Goal: Task Accomplishment & Management: Use online tool/utility

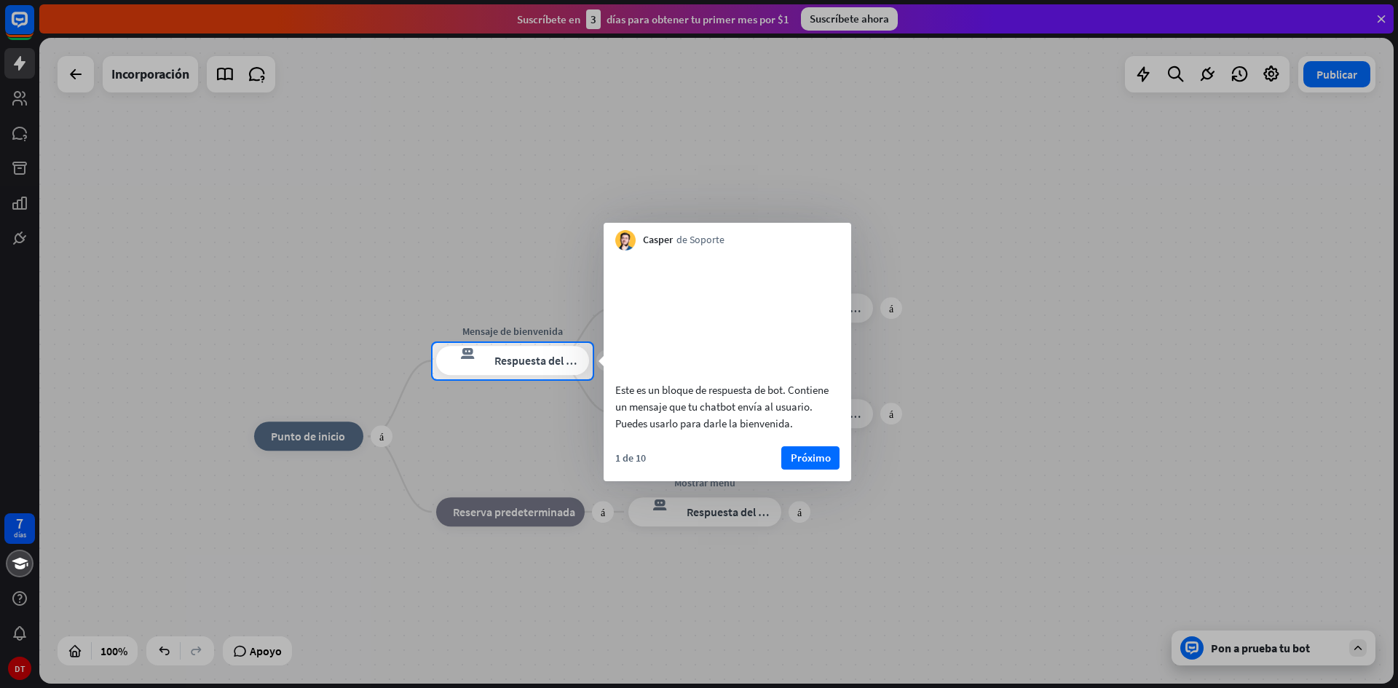
click at [800, 465] on font "Próximo" at bounding box center [811, 458] width 40 height 14
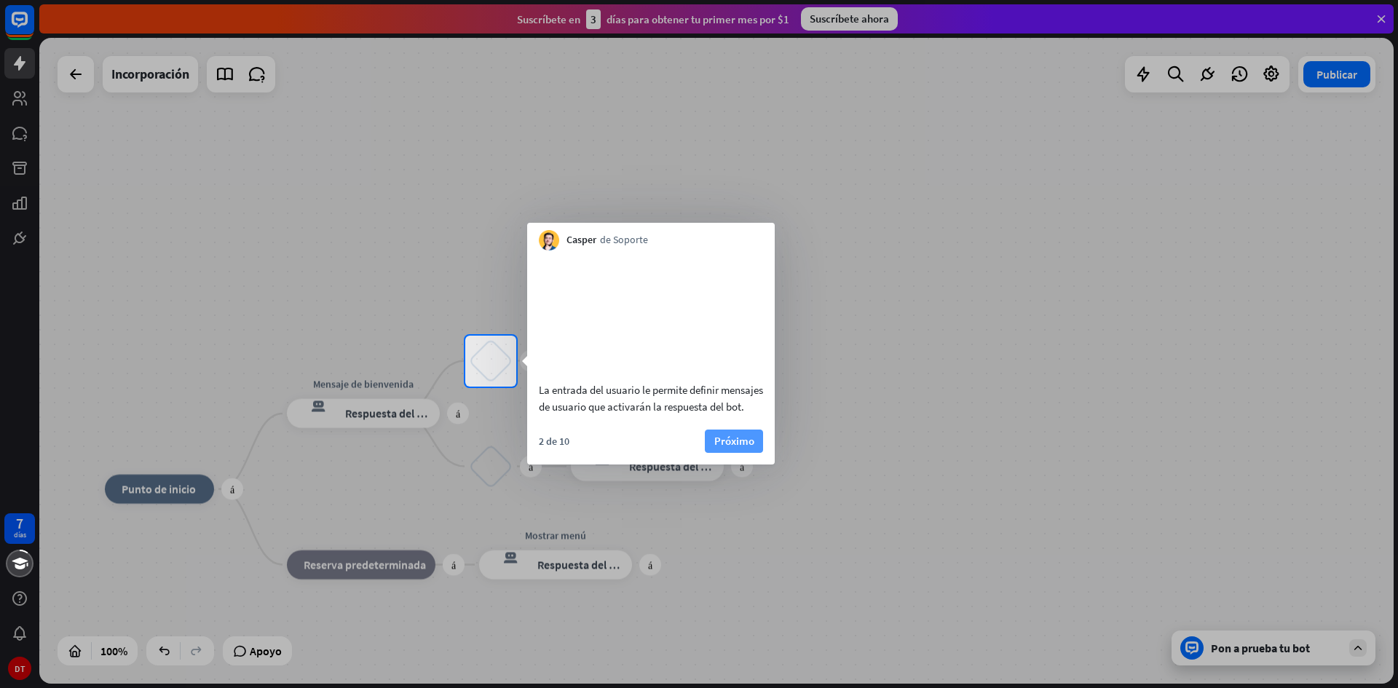
click at [757, 453] on button "Próximo" at bounding box center [734, 441] width 58 height 23
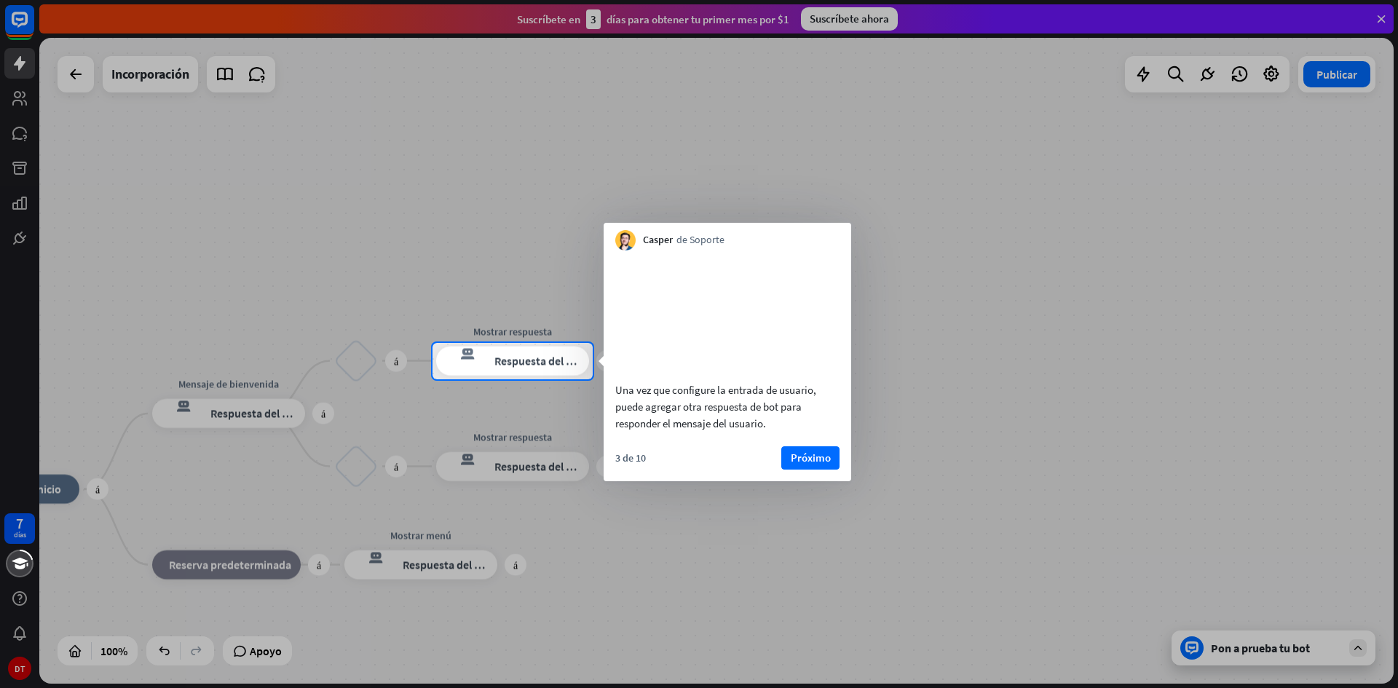
click at [811, 465] on font "Próximo" at bounding box center [811, 458] width 40 height 14
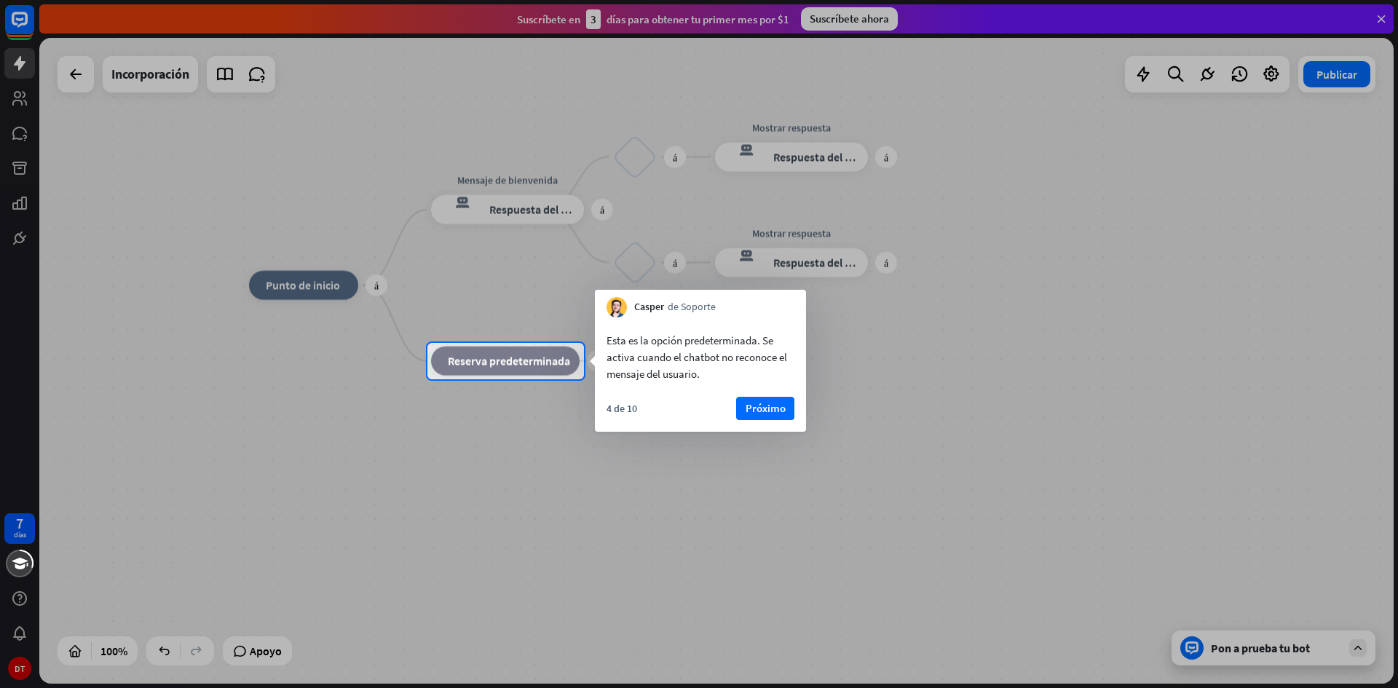
click at [782, 410] on font "Próximo" at bounding box center [766, 408] width 40 height 14
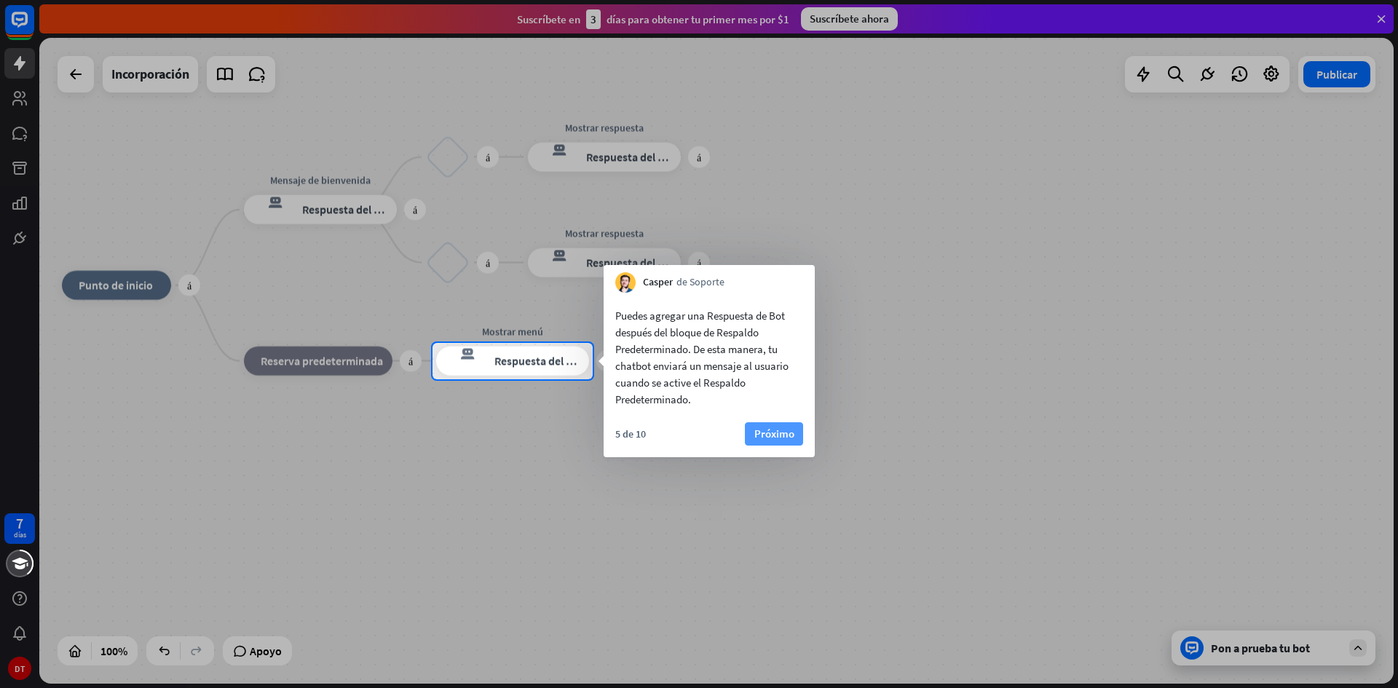
click at [779, 433] on font "Próximo" at bounding box center [775, 434] width 40 height 14
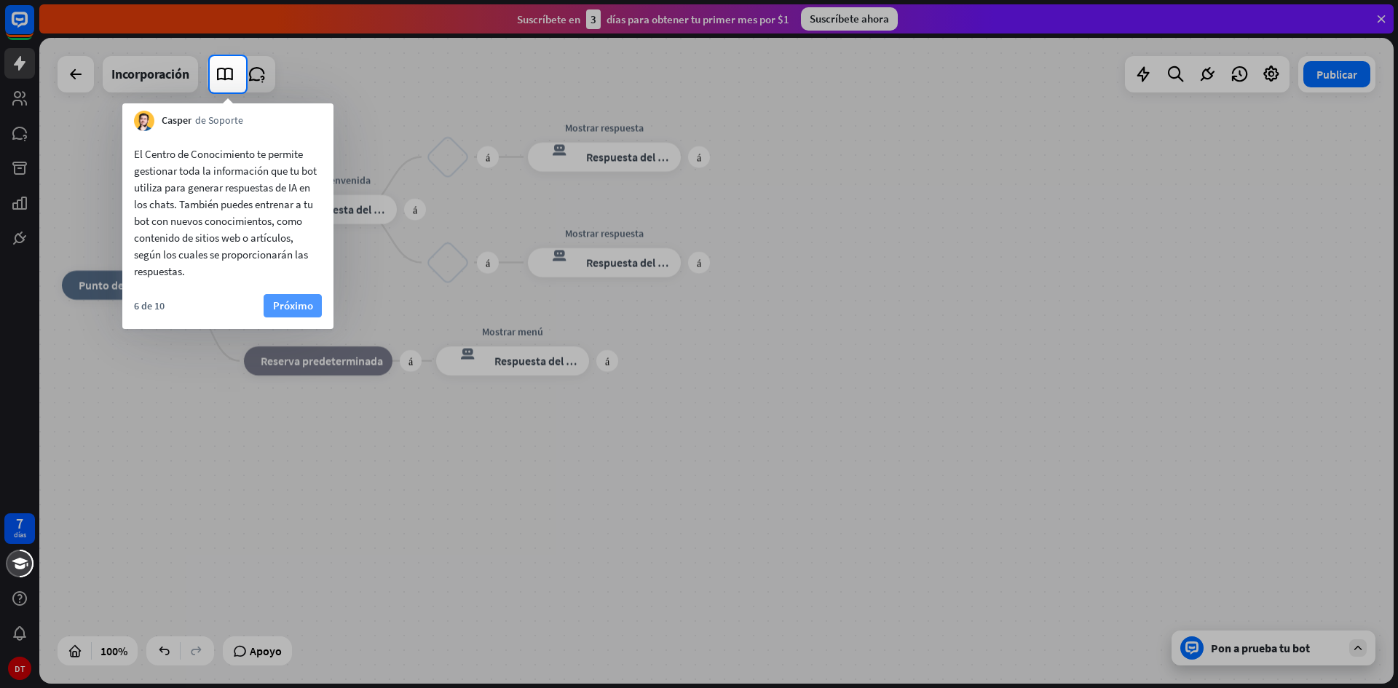
click at [274, 301] on font "Próximo" at bounding box center [293, 306] width 40 height 14
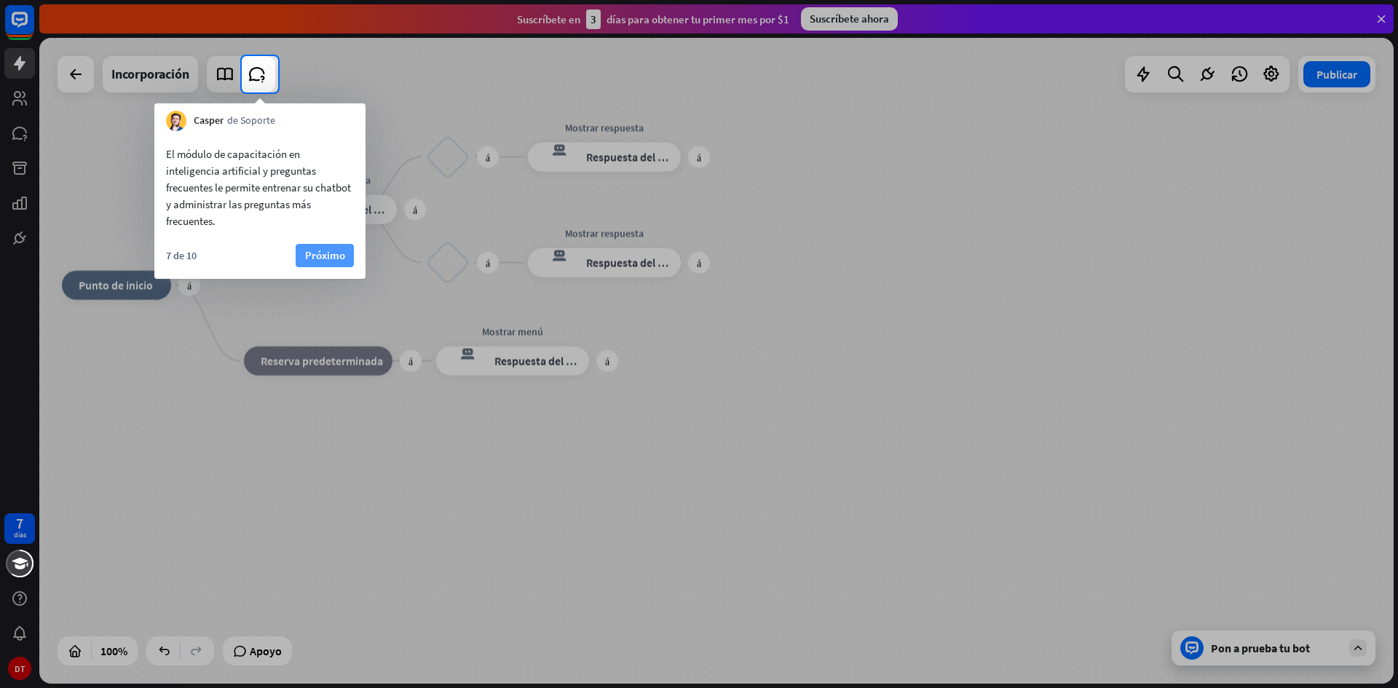
click at [311, 256] on font "Próximo" at bounding box center [325, 255] width 40 height 14
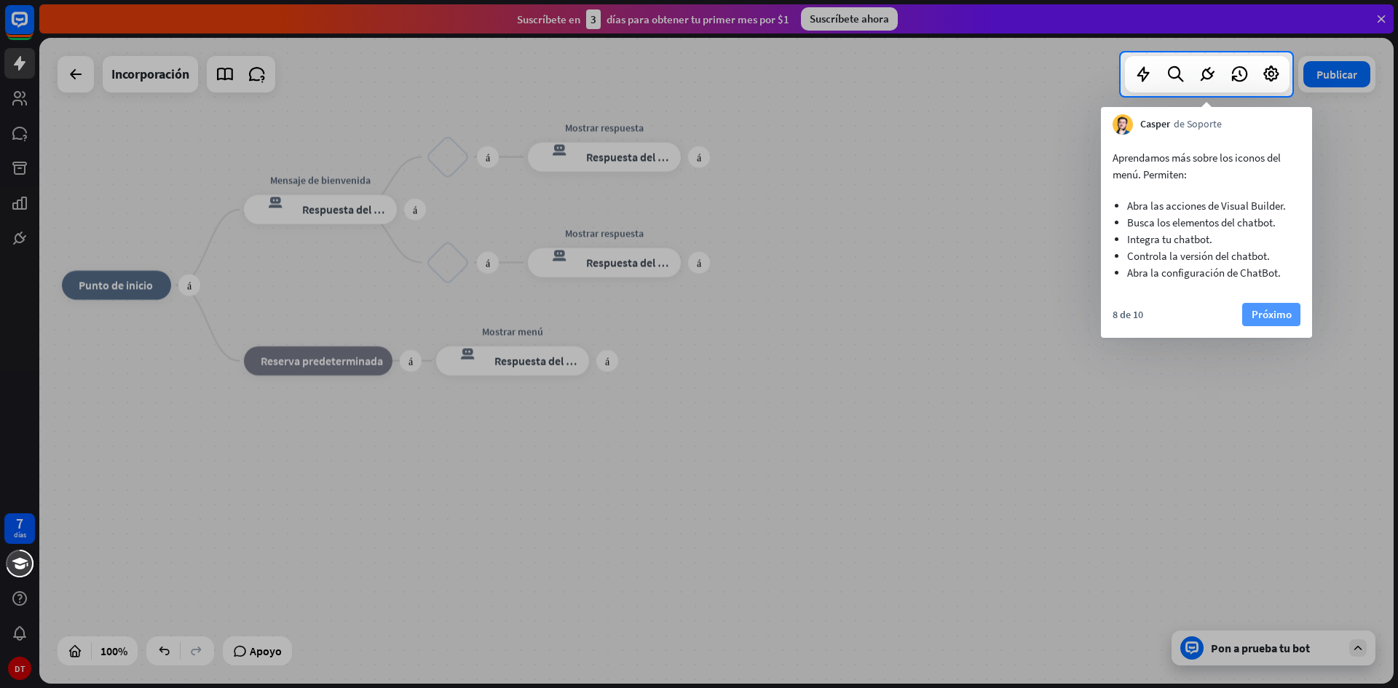
click at [1296, 312] on button "Próximo" at bounding box center [1272, 314] width 58 height 23
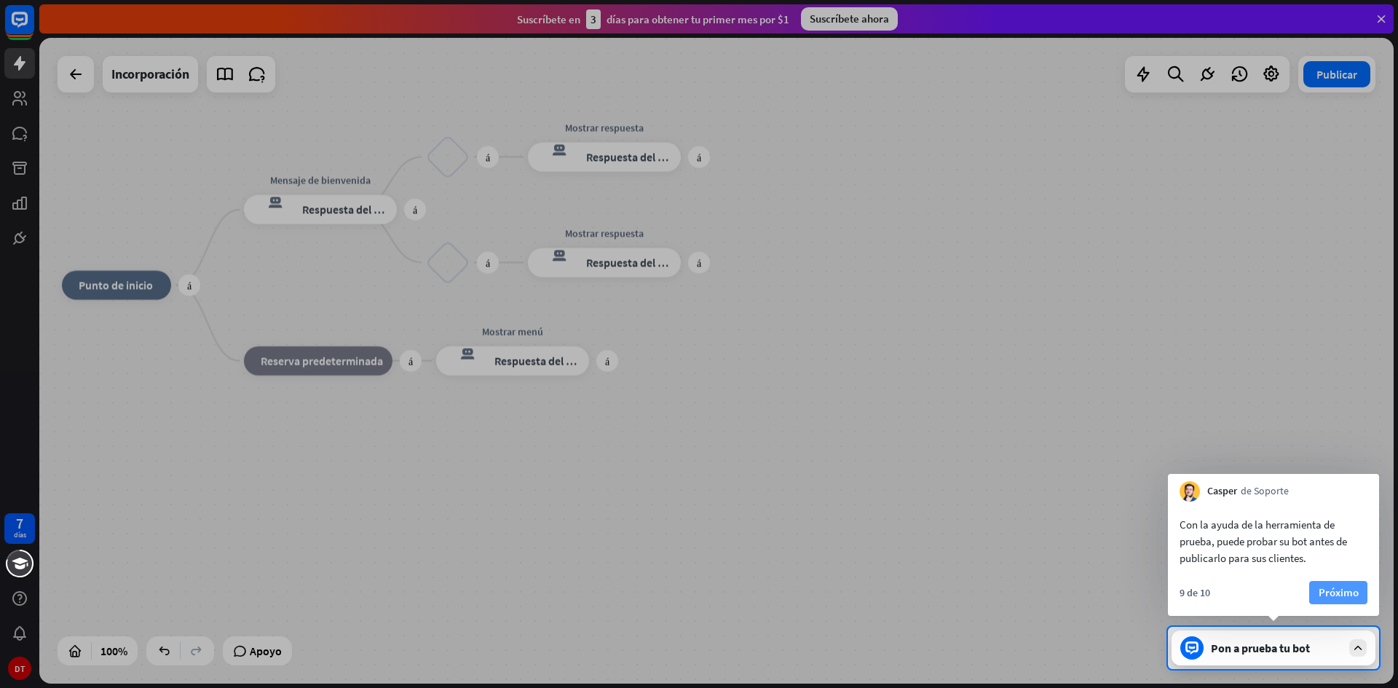
click at [1347, 594] on font "Próximo" at bounding box center [1339, 593] width 40 height 14
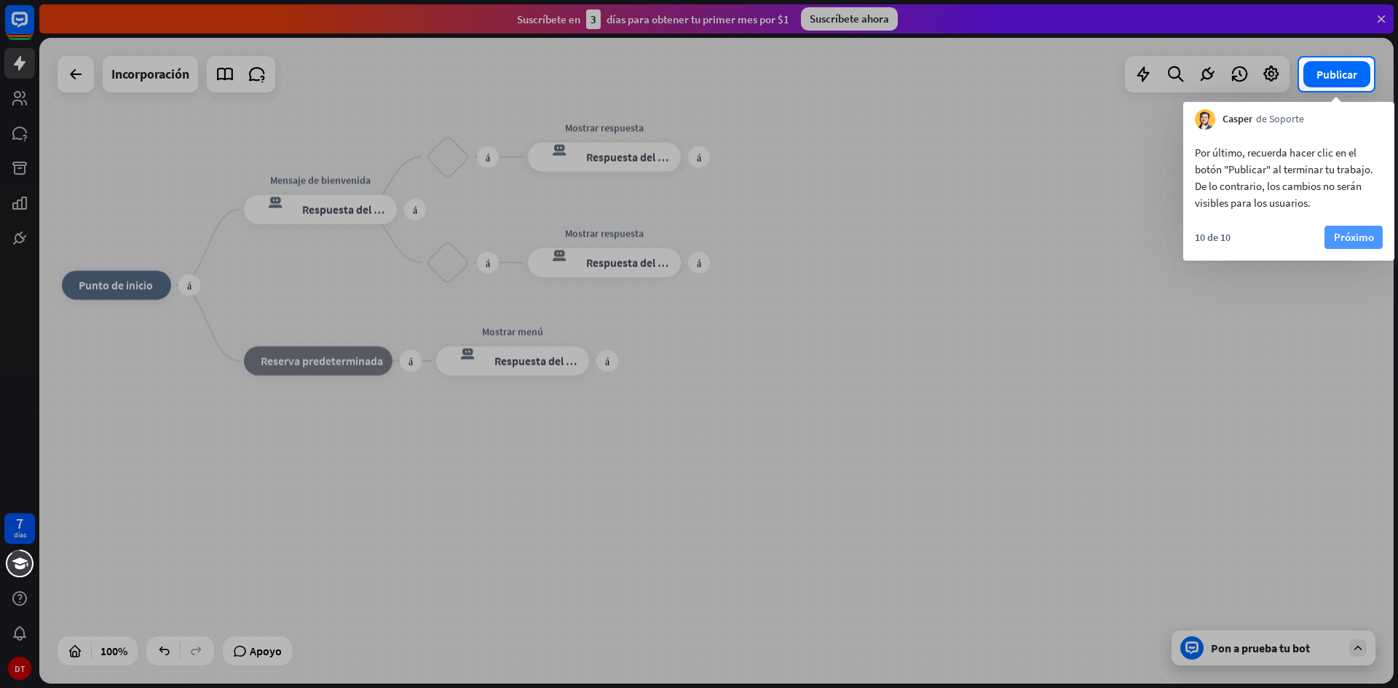
click at [1333, 237] on button "Próximo" at bounding box center [1354, 237] width 58 height 23
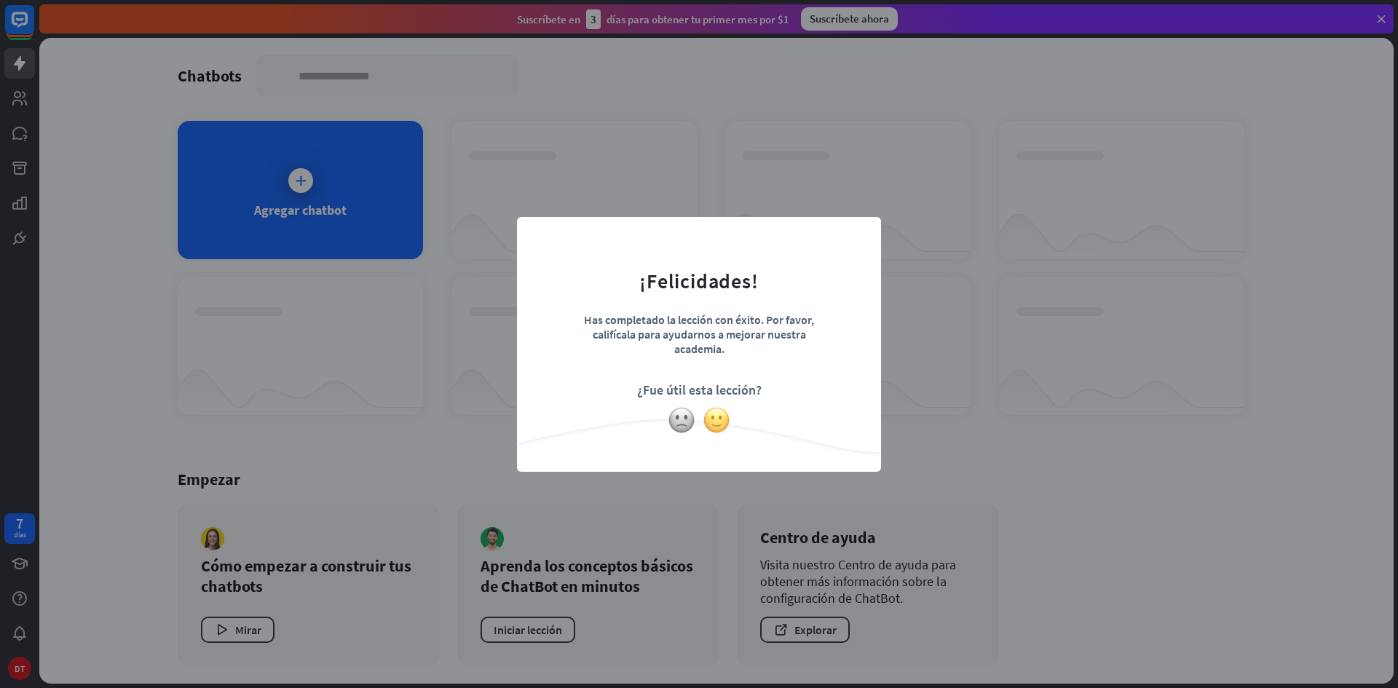
click at [704, 421] on img at bounding box center [717, 420] width 28 height 28
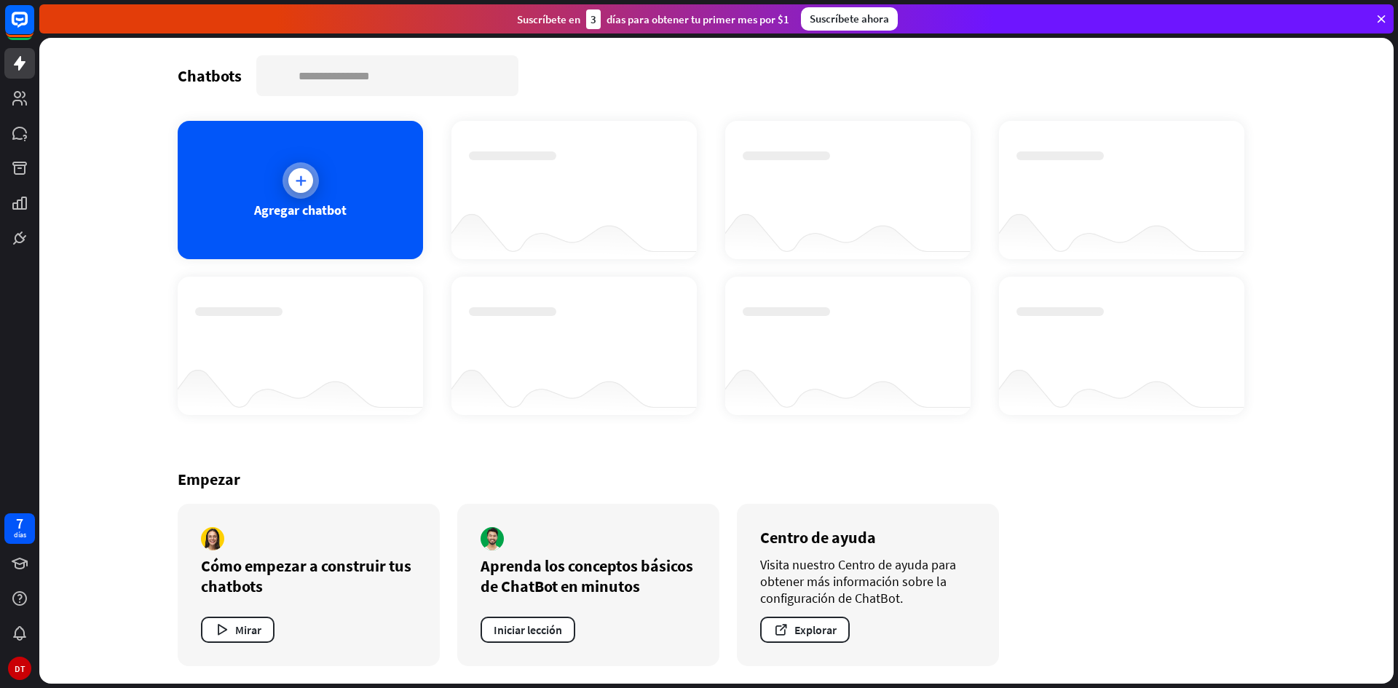
click at [322, 170] on div "Agregar chatbot" at bounding box center [300, 190] width 245 height 138
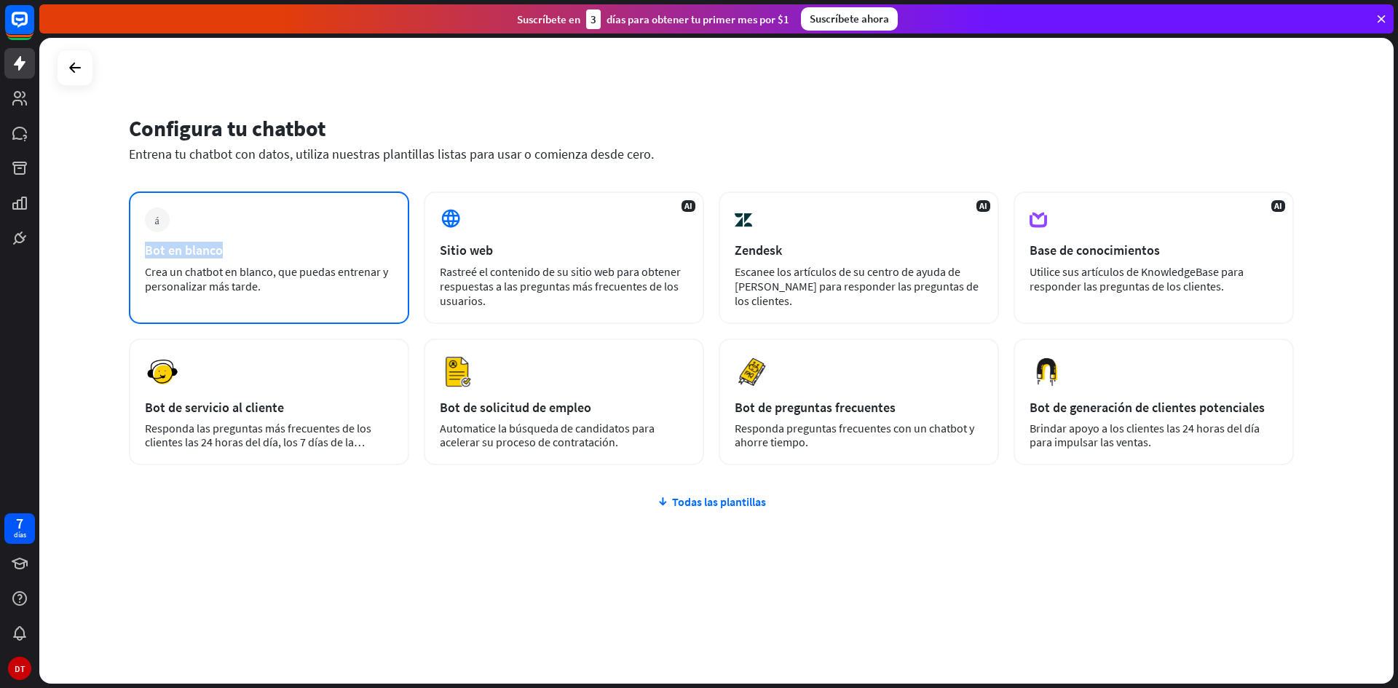
click at [334, 232] on div "más Bot en blanco Crea un chatbot en blanco, que puedas entrenar y personalizar…" at bounding box center [269, 258] width 280 height 133
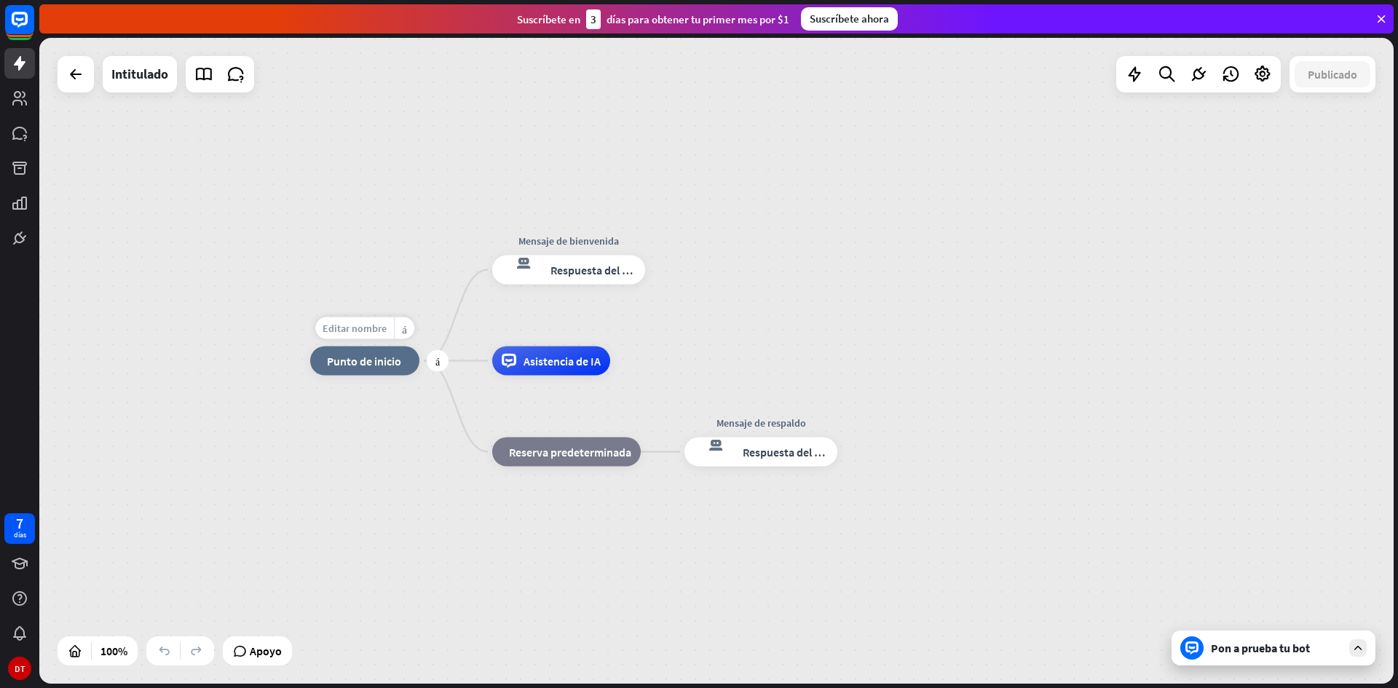
click at [377, 333] on font "Editar nombre" at bounding box center [355, 328] width 64 height 13
click at [1357, 656] on div at bounding box center [1358, 648] width 17 height 17
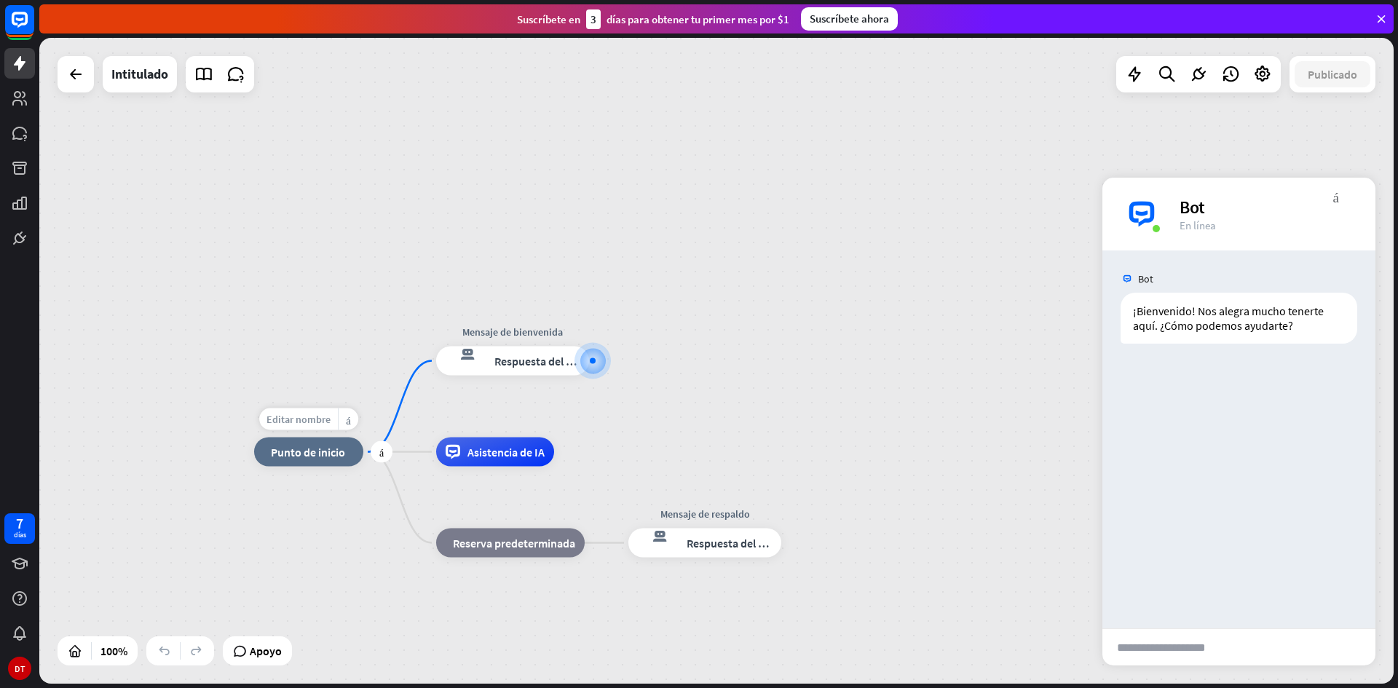
click at [310, 420] on font "Editar nombre" at bounding box center [299, 419] width 64 height 13
click at [202, 85] on link at bounding box center [203, 74] width 29 height 29
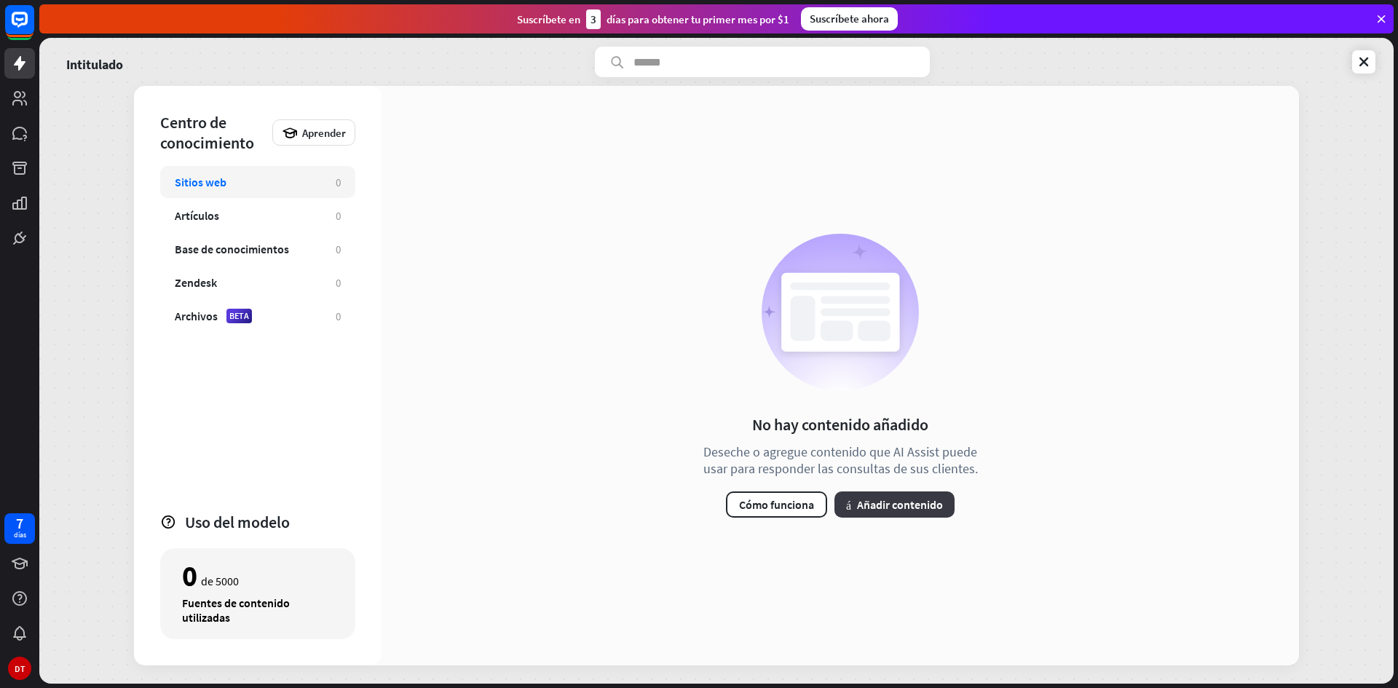
click at [885, 504] on font "Añadir contenido" at bounding box center [900, 504] width 86 height 15
